Goal: Transaction & Acquisition: Subscribe to service/newsletter

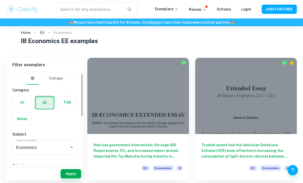
scroll to position [7, 0]
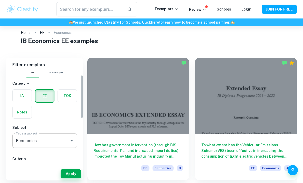
click at [69, 143] on icon "Open" at bounding box center [72, 141] width 6 height 6
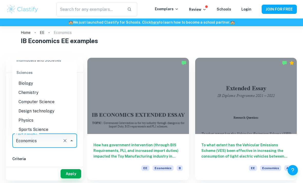
scroll to position [580, 0]
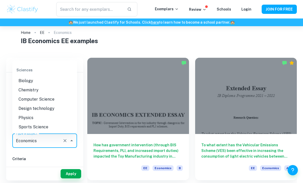
click at [38, 113] on li "Physics" at bounding box center [44, 117] width 65 height 9
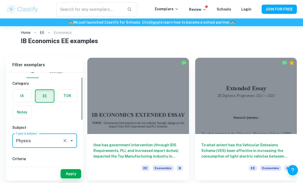
scroll to position [24, 0]
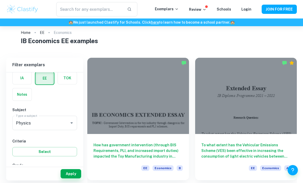
click at [20, 175] on input "A" at bounding box center [21, 176] width 10 height 10
checkbox input "true"
click at [70, 178] on button "Apply" at bounding box center [71, 173] width 21 height 9
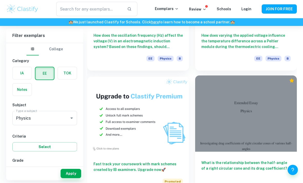
click at [231, 99] on div at bounding box center [246, 114] width 102 height 76
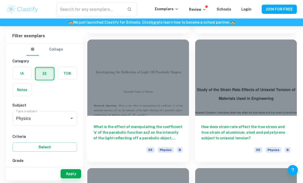
scroll to position [2833, 0]
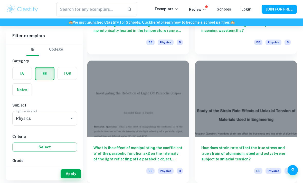
click at [24, 79] on label "button" at bounding box center [22, 73] width 19 height 12
click at [0, 0] on input "radio" at bounding box center [0, 0] width 0 height 0
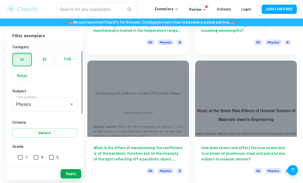
scroll to position [15, 0]
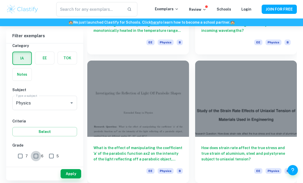
click at [36, 157] on input "6" at bounding box center [36, 156] width 10 height 10
checkbox input "true"
click at [60, 133] on button "Select" at bounding box center [44, 131] width 65 height 9
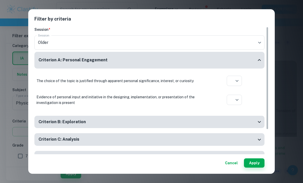
click at [3, 98] on div "Filter by criteria Session * Session Older current Session Criterion A: Persona…" at bounding box center [151, 91] width 303 height 183
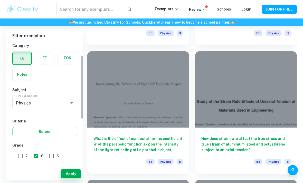
scroll to position [38, 0]
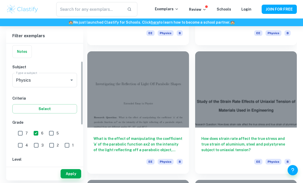
click at [21, 172] on input "HL" at bounding box center [21, 171] width 10 height 10
checkbox input "true"
click at [65, 178] on button "Apply" at bounding box center [71, 173] width 21 height 9
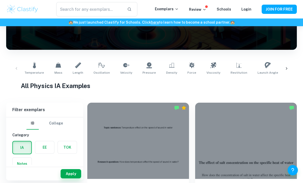
click at [21, 7] on img at bounding box center [22, 9] width 33 height 10
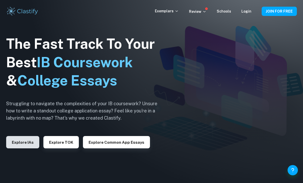
click at [24, 148] on button "Explore IAs" at bounding box center [22, 142] width 33 height 12
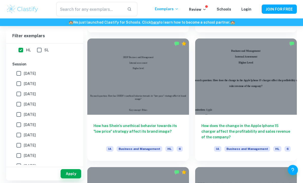
scroll to position [4014, 0]
click at [201, 9] on p "Review" at bounding box center [197, 10] width 17 height 6
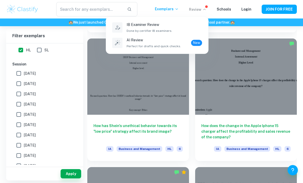
click at [201, 9] on div at bounding box center [151, 91] width 303 height 183
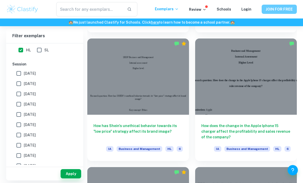
click at [284, 11] on button "JOIN FOR FREE" at bounding box center [278, 9] width 35 height 9
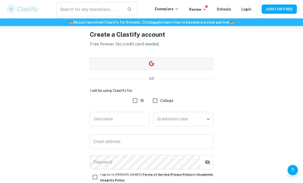
scroll to position [21, 0]
click at [138, 64] on button "button" at bounding box center [151, 63] width 123 height 12
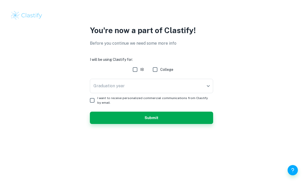
click at [134, 70] on input "IB" at bounding box center [135, 69] width 10 height 10
checkbox input "true"
click at [116, 87] on body "We value your privacy We use cookies to enhance your browsing experience, serve…" at bounding box center [151, 91] width 303 height 183
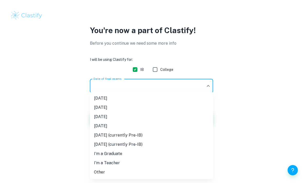
click at [137, 135] on li "May 2027 (currently Pre-IB)" at bounding box center [151, 135] width 123 height 9
type input "M27"
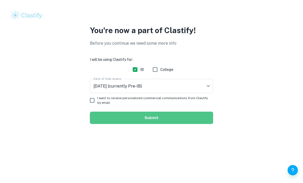
click at [141, 118] on button "Submit" at bounding box center [151, 118] width 123 height 12
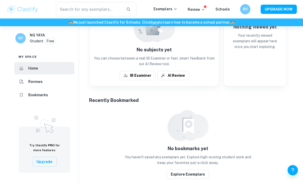
scroll to position [164, 0]
